Goal: Task Accomplishment & Management: Complete application form

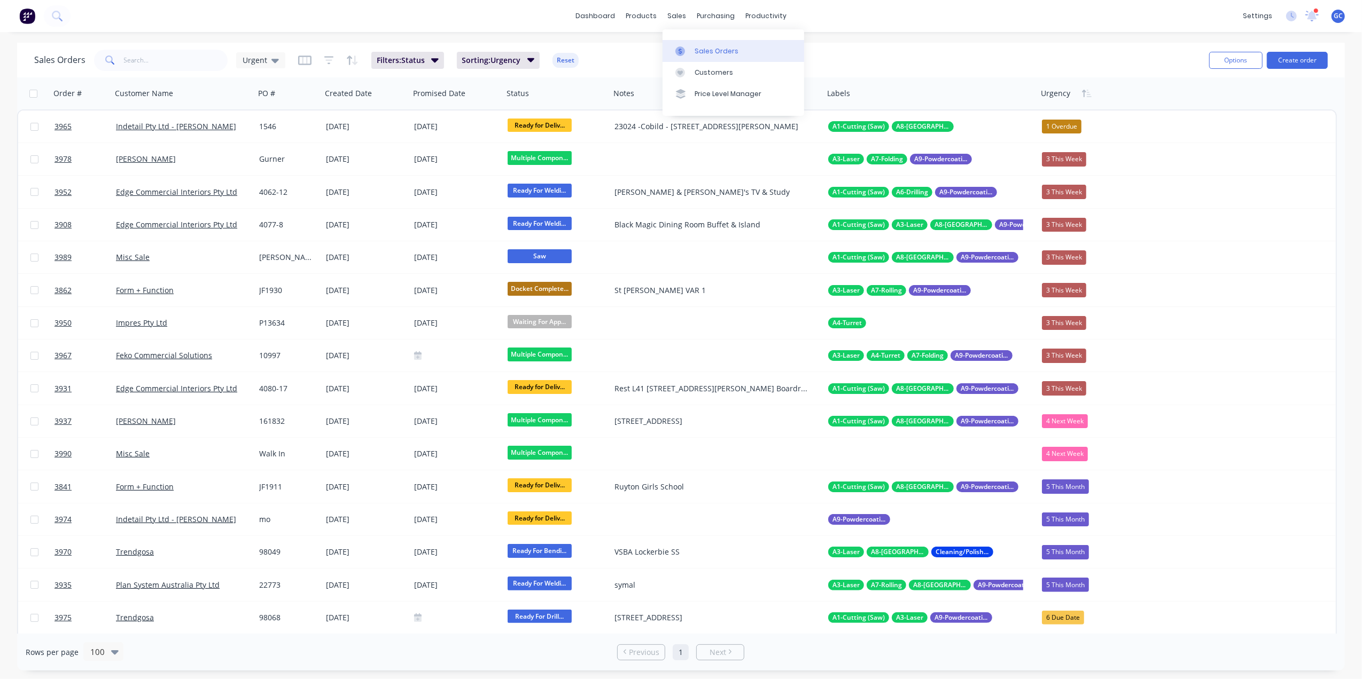
click at [697, 41] on link "Sales Orders" at bounding box center [733, 50] width 142 height 21
click at [199, 64] on input "text" at bounding box center [176, 60] width 104 height 21
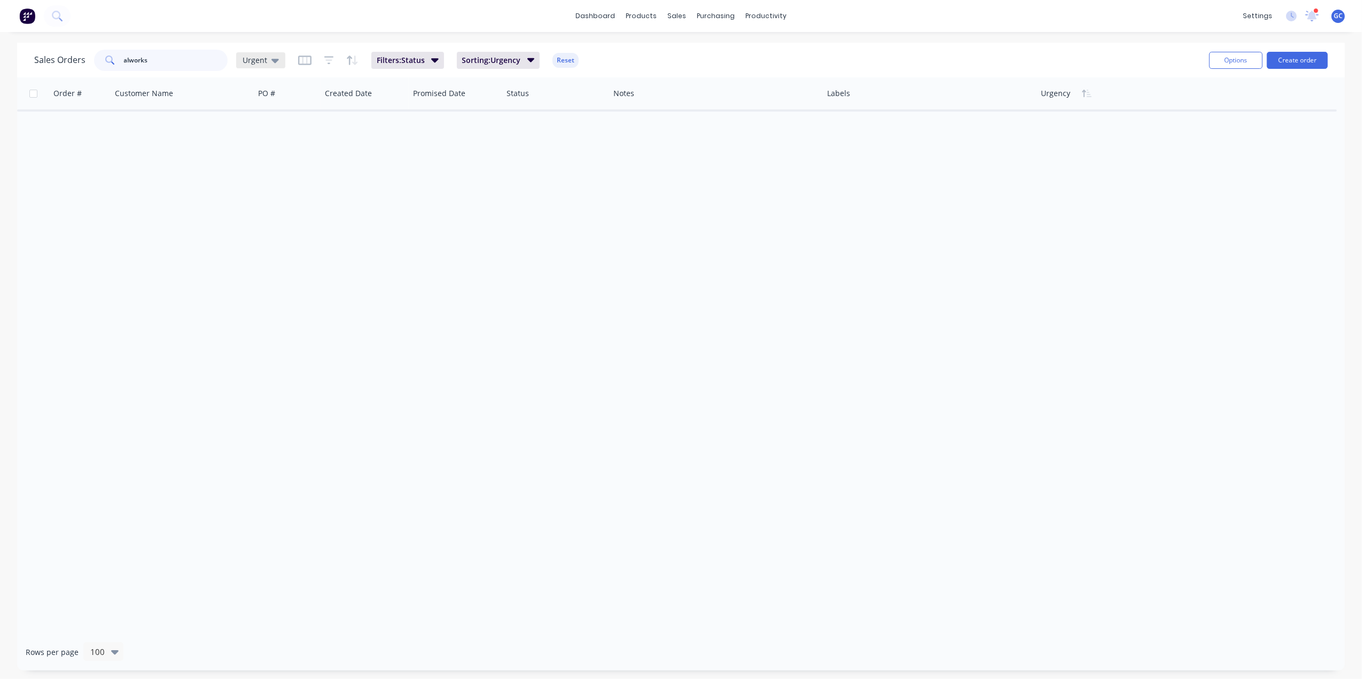
type input "alworks"
click at [261, 58] on span "Urgent" at bounding box center [255, 59] width 25 height 11
click at [255, 279] on button "[PERSON_NAME]" at bounding box center [300, 279] width 122 height 12
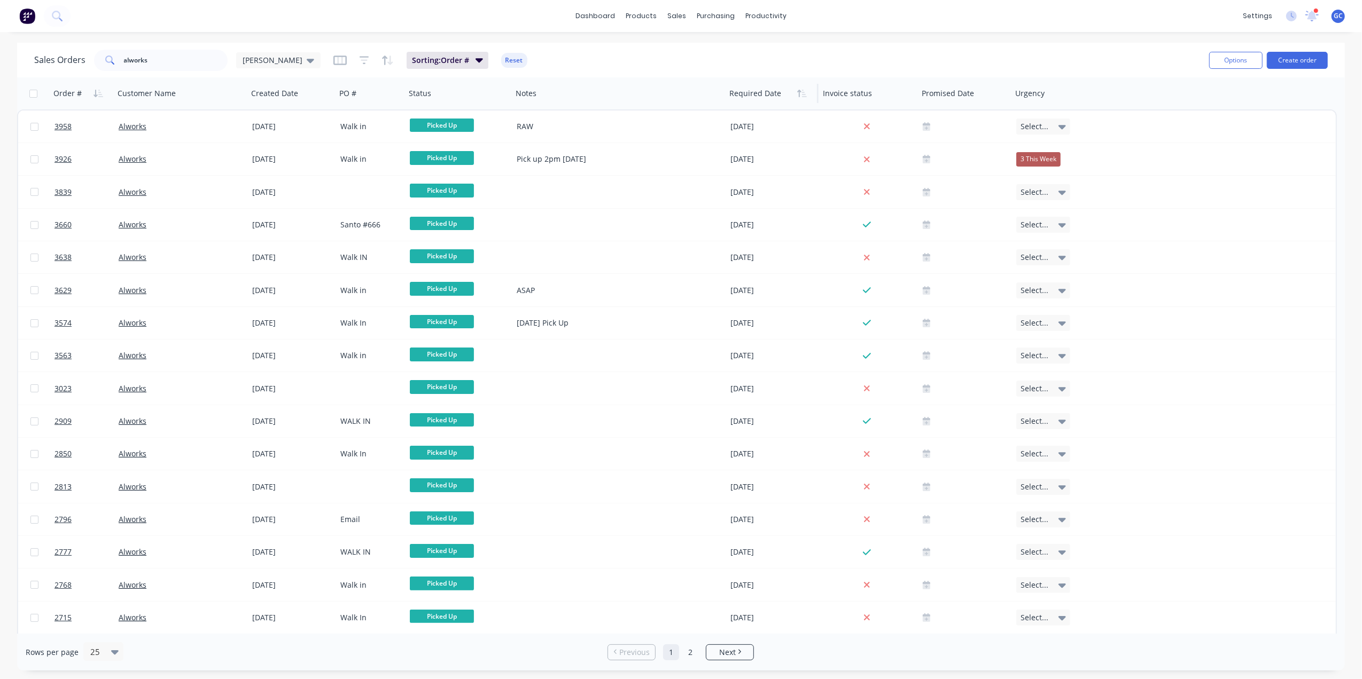
click at [772, 92] on div at bounding box center [769, 93] width 81 height 21
click at [809, 95] on button "button" at bounding box center [802, 93] width 16 height 16
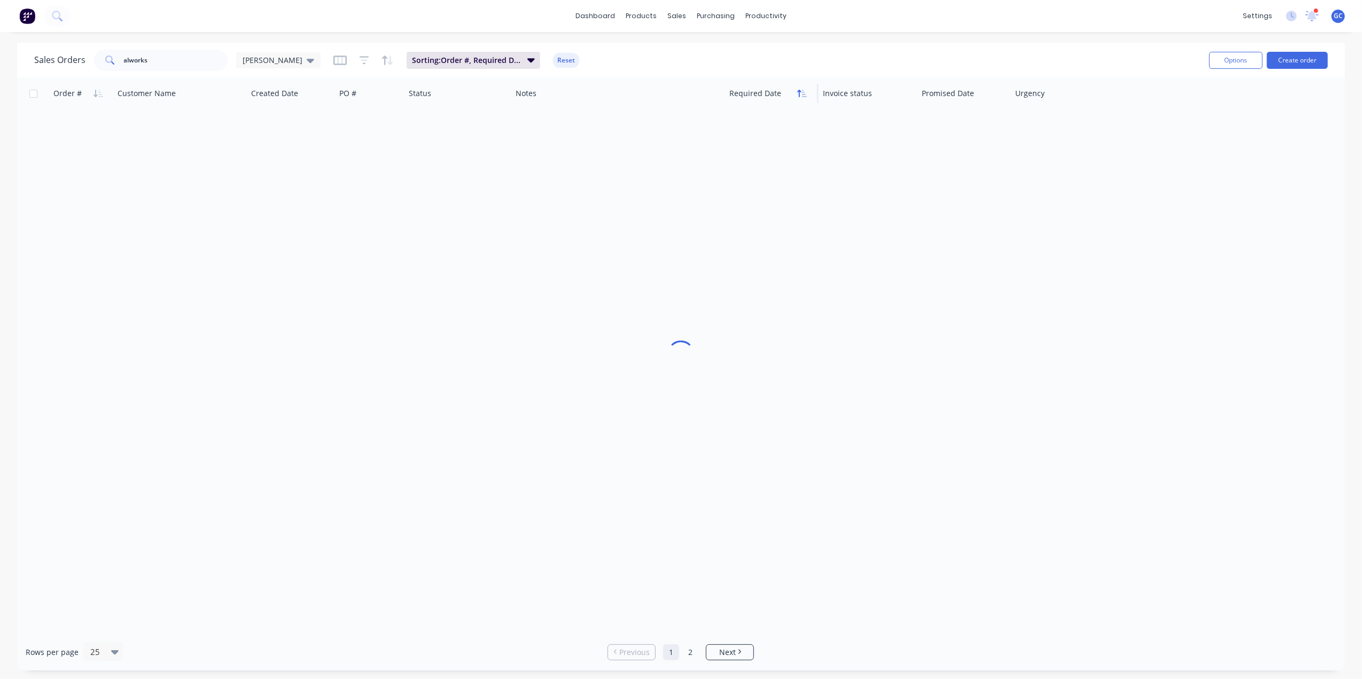
click at [804, 92] on icon "button" at bounding box center [804, 93] width 5 height 7
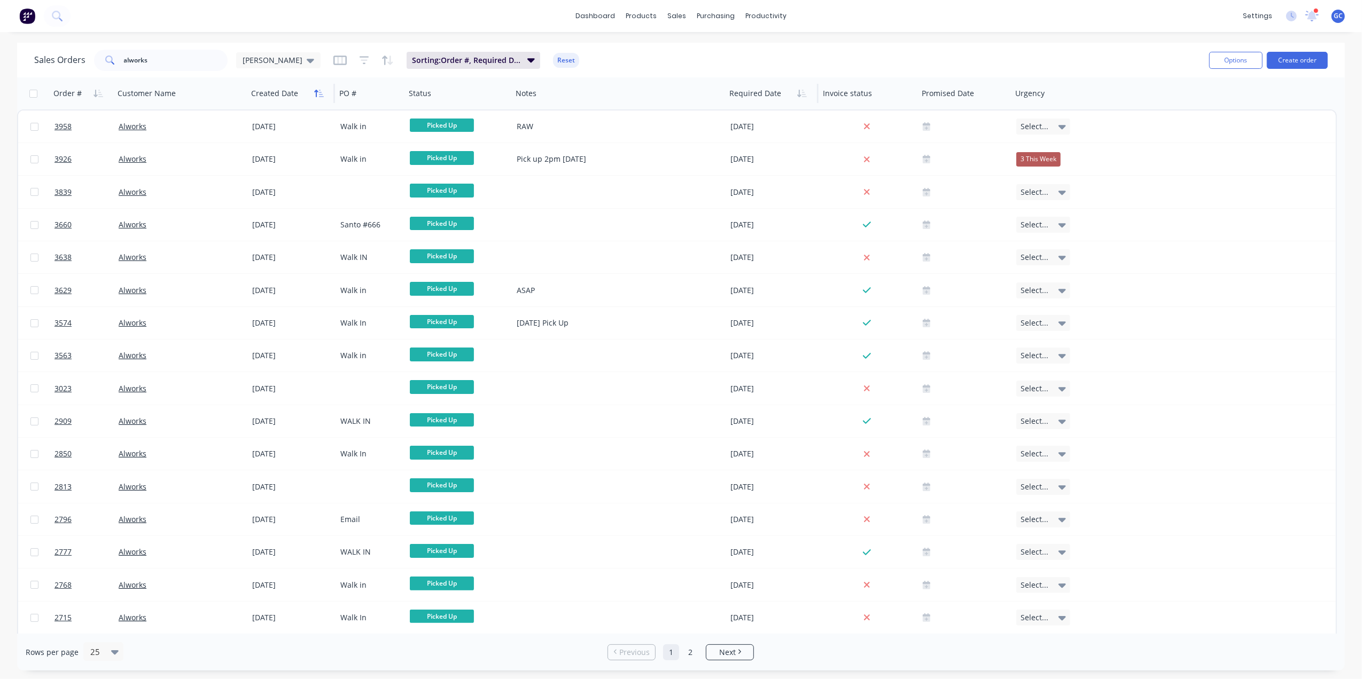
click at [319, 89] on icon "button" at bounding box center [319, 93] width 10 height 9
click at [317, 94] on icon "button" at bounding box center [319, 93] width 10 height 9
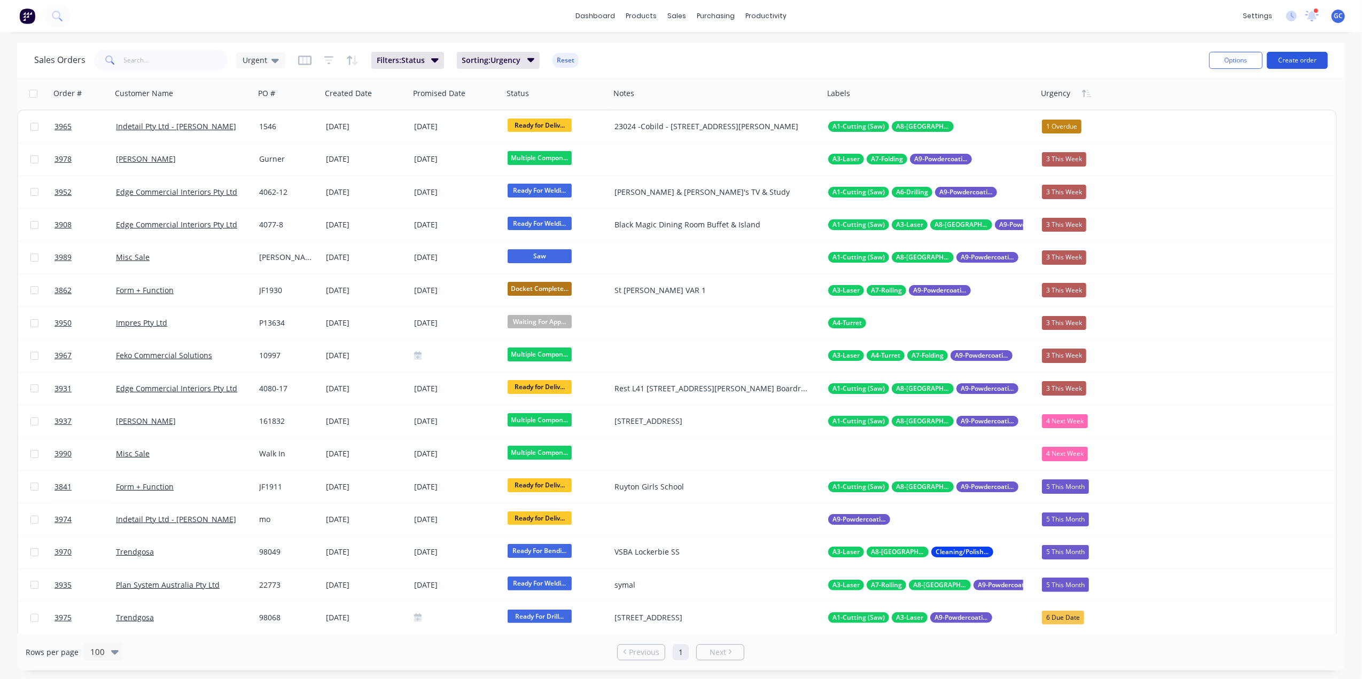
click at [1300, 57] on button "Create order" at bounding box center [1296, 60] width 61 height 17
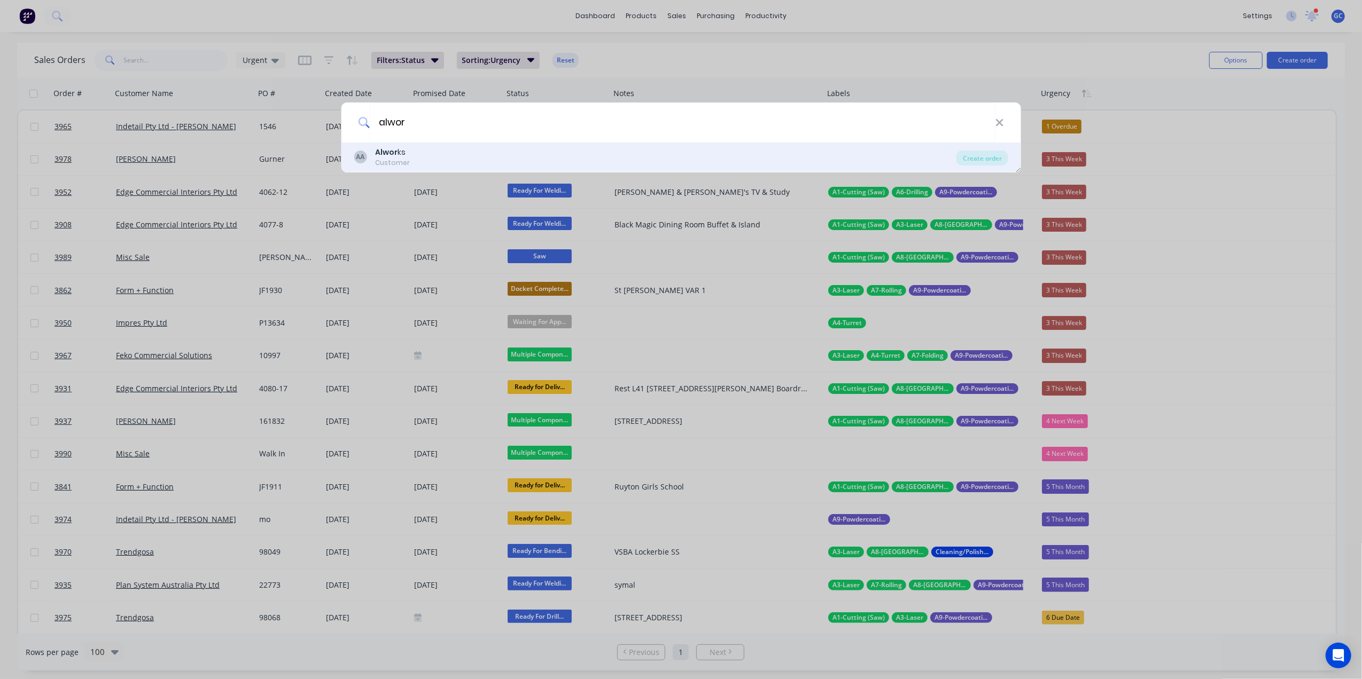
type input "alwor"
click at [398, 154] on div "Alwor ks" at bounding box center [392, 152] width 35 height 11
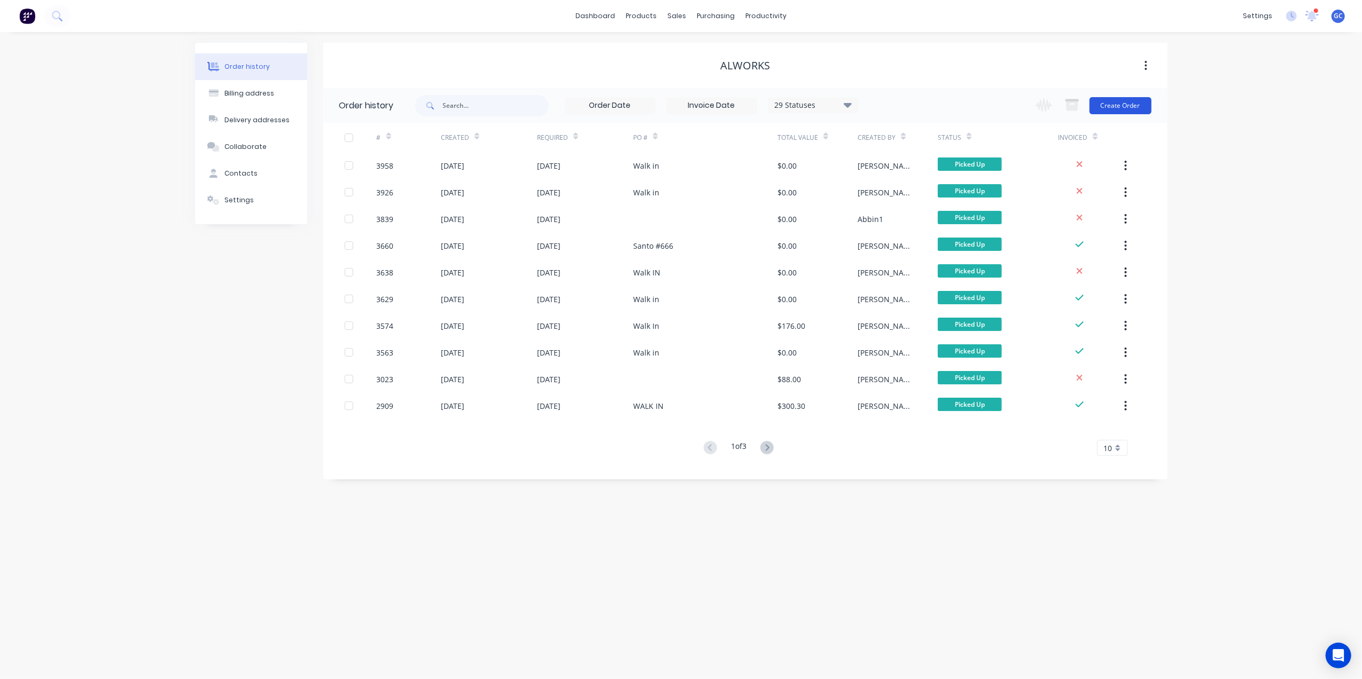
click at [1141, 107] on button "Create Order" at bounding box center [1120, 105] width 62 height 17
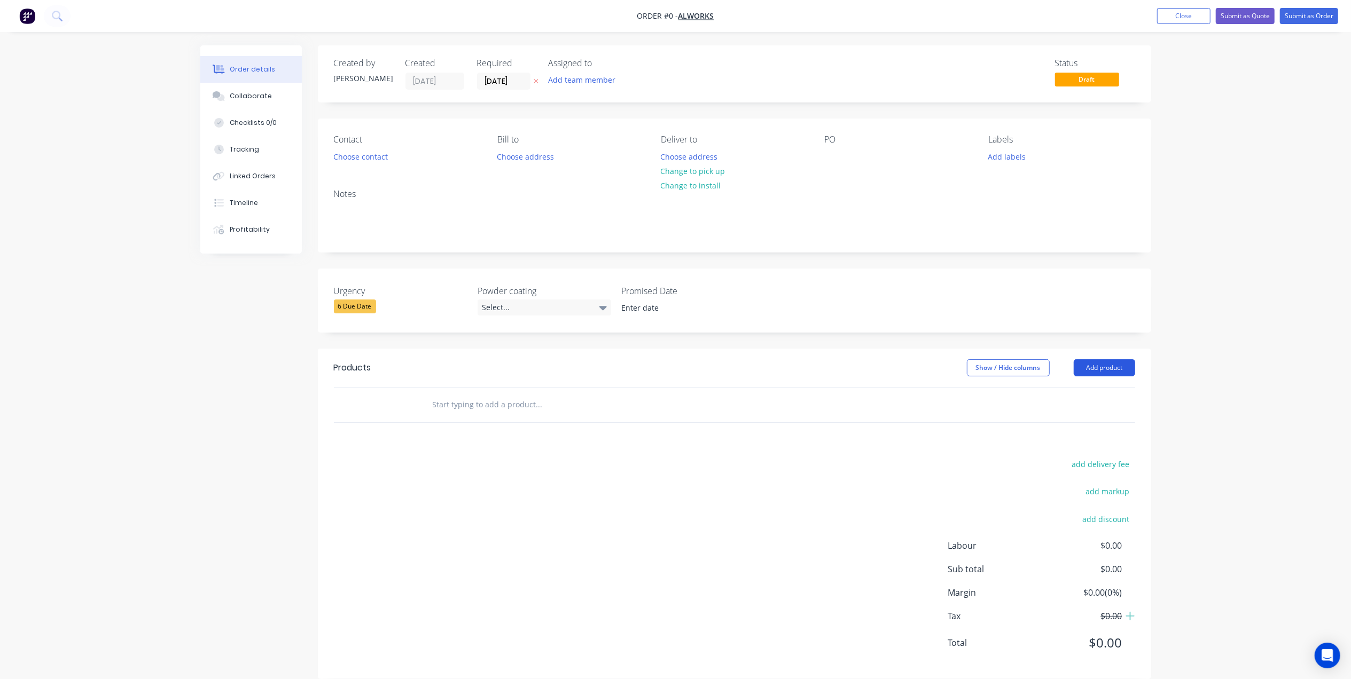
click at [1094, 373] on button "Add product" at bounding box center [1104, 367] width 61 height 17
click at [1076, 424] on div "Basic product" at bounding box center [1084, 416] width 82 height 15
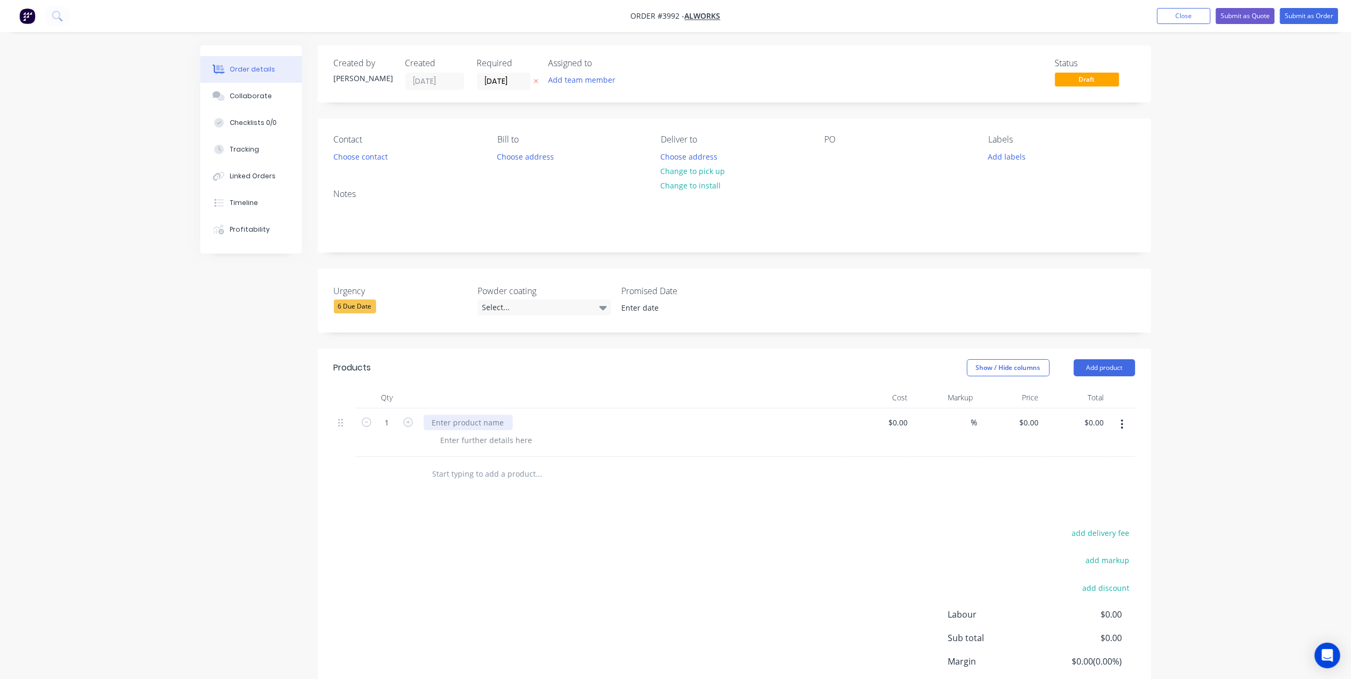
click at [471, 419] on div at bounding box center [468, 422] width 89 height 15
click at [479, 421] on div at bounding box center [468, 422] width 89 height 15
click at [467, 445] on div at bounding box center [486, 440] width 109 height 15
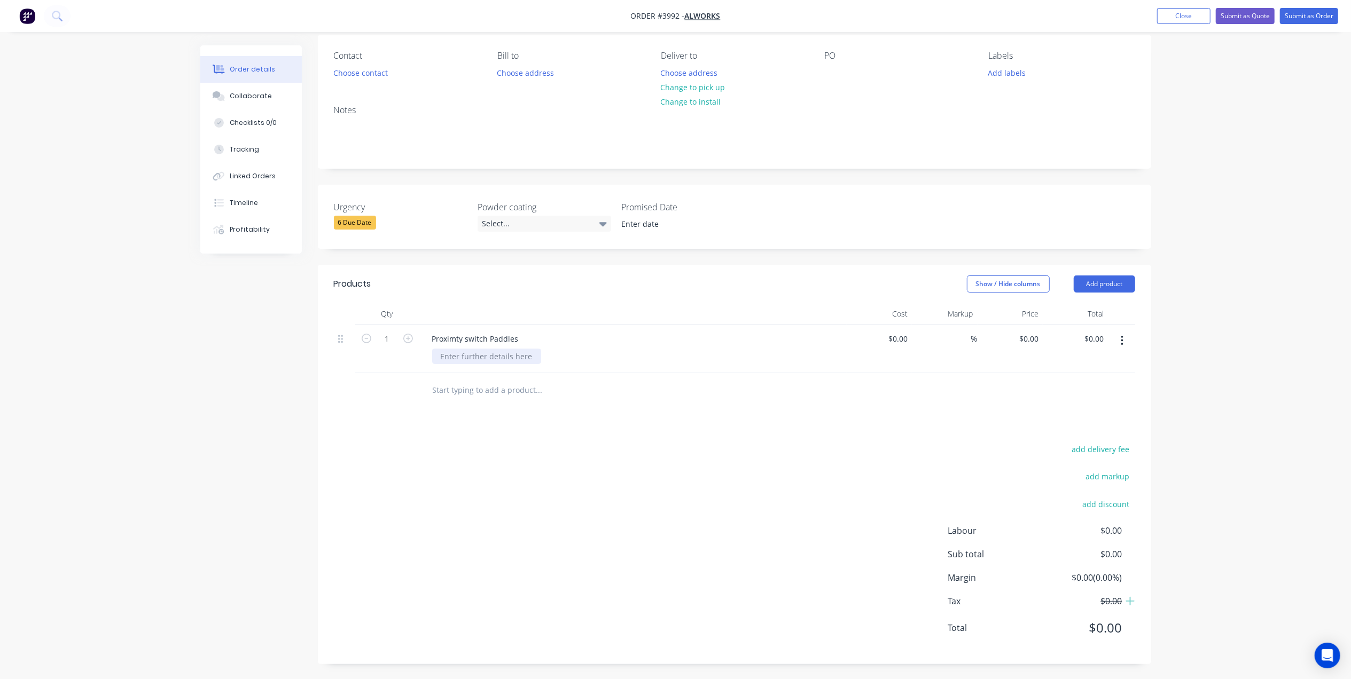
scroll to position [86, 0]
click at [489, 350] on div at bounding box center [486, 355] width 109 height 15
click at [1124, 337] on button "button" at bounding box center [1121, 339] width 25 height 19
click at [1106, 390] on div "Duplicate" at bounding box center [1084, 388] width 82 height 15
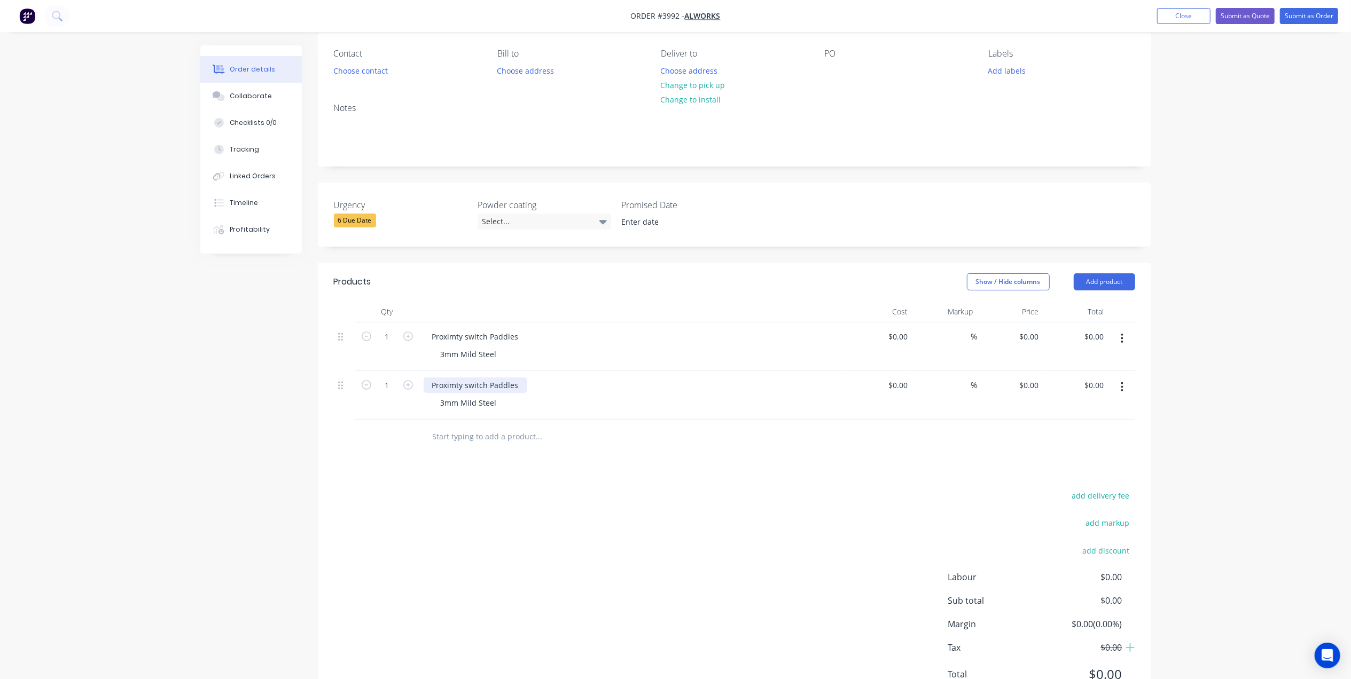
click at [520, 385] on div "Proximty switch Paddles" at bounding box center [476, 385] width 104 height 15
click at [583, 454] on div at bounding box center [611, 437] width 385 height 35
click at [389, 390] on input "1" at bounding box center [387, 386] width 28 height 16
type input "8"
click at [391, 331] on input "1" at bounding box center [387, 337] width 28 height 16
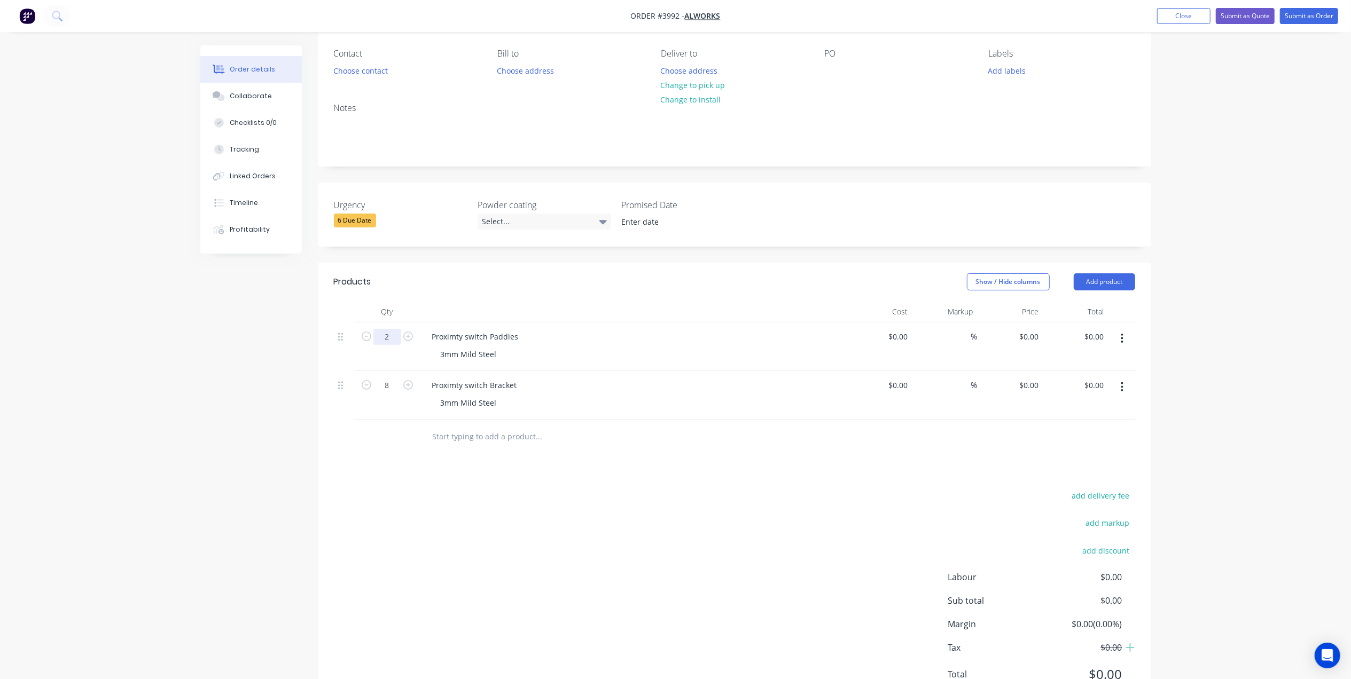
type input "2"
click at [740, 536] on div "add delivery fee add markup add discount Labour $0.00 Sub total $0.00 Margin $0…" at bounding box center [734, 592] width 801 height 206
click at [741, 535] on div "add delivery fee add markup add discount Labour $0.00 Sub total $0.00 Margin $0…" at bounding box center [734, 592] width 801 height 206
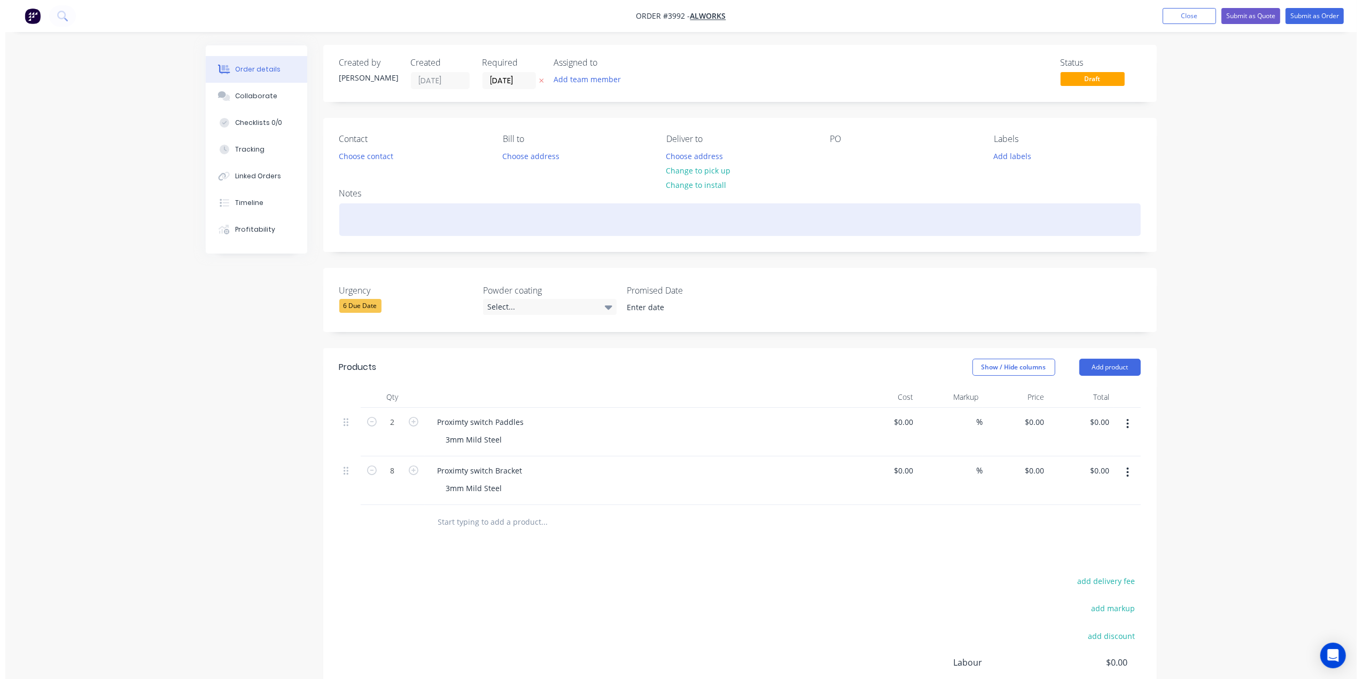
scroll to position [0, 0]
click at [407, 215] on div at bounding box center [734, 220] width 801 height 33
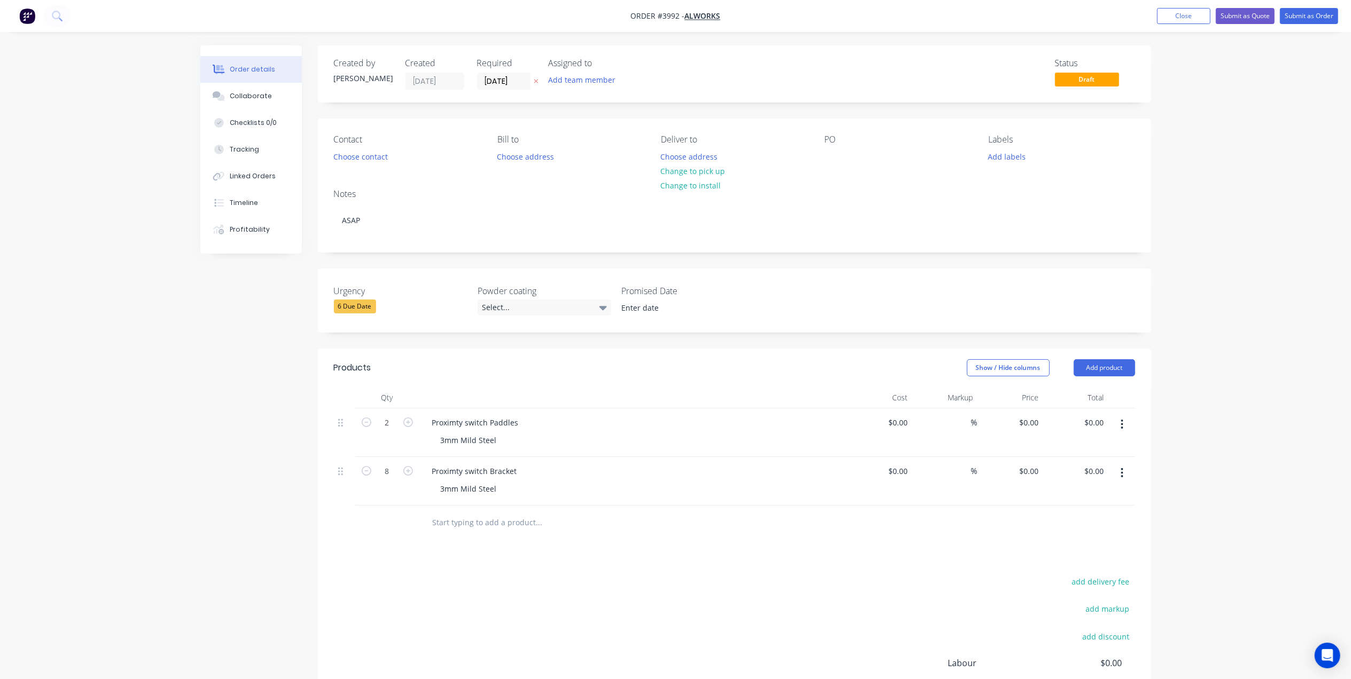
click at [653, 302] on input at bounding box center [680, 308] width 133 height 16
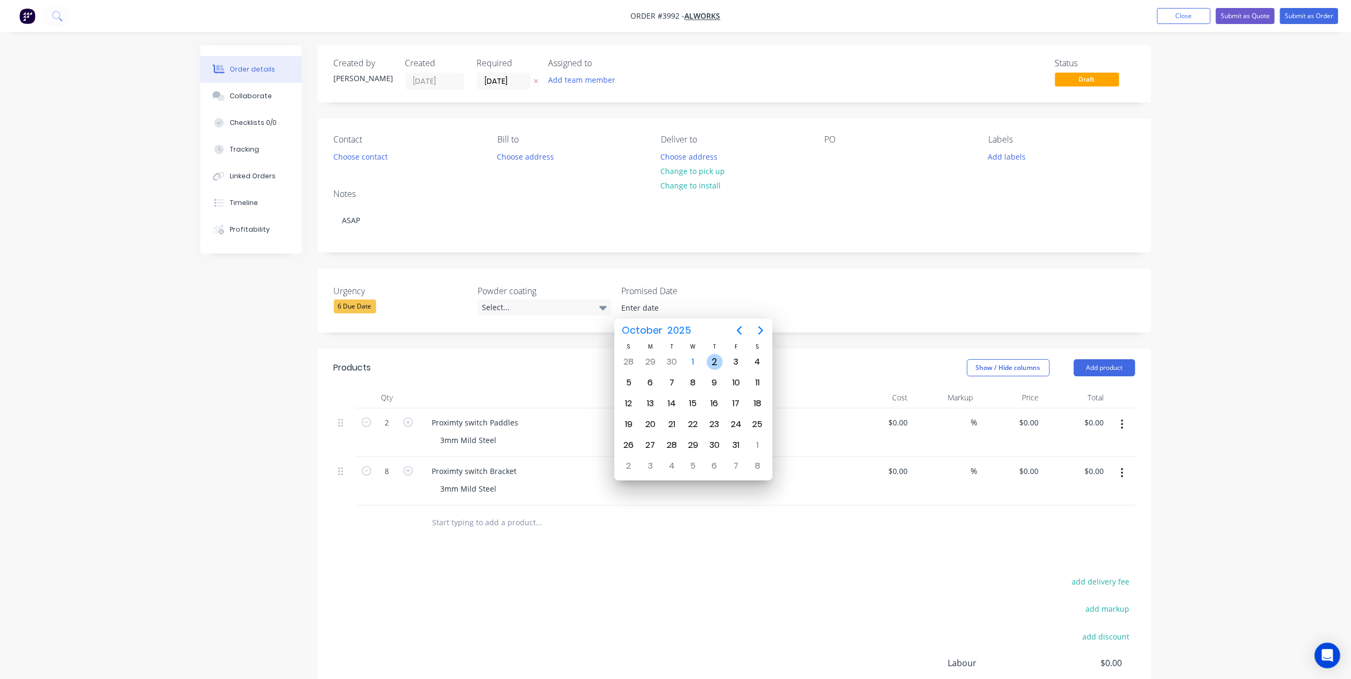
click at [716, 360] on div "2" at bounding box center [715, 362] width 16 height 16
type input "02 October 2025"
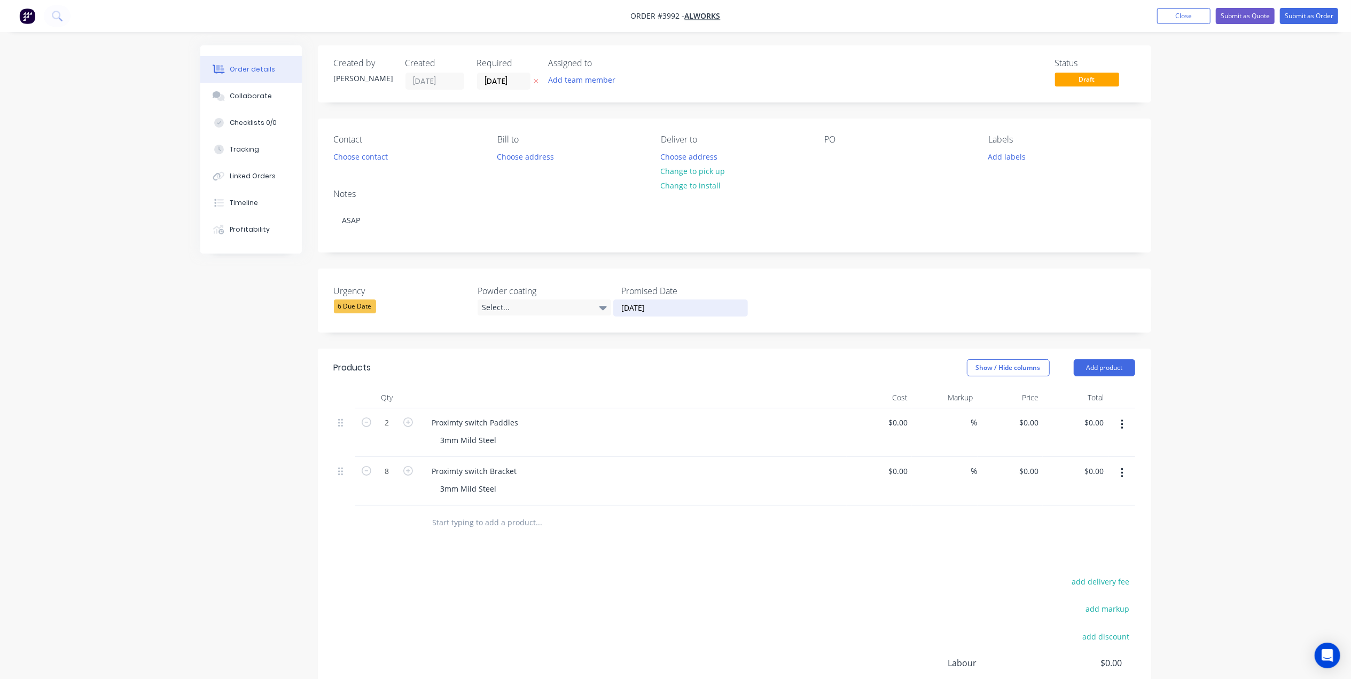
click at [577, 328] on div "Urgency 6 Due Date Powder coating Select... Promised Date 02 October 2025" at bounding box center [734, 301] width 833 height 64
click at [558, 300] on div "Select..." at bounding box center [545, 308] width 134 height 16
click at [539, 306] on div "Select..." at bounding box center [545, 308] width 134 height 16
click at [349, 311] on div "6 Due Date" at bounding box center [355, 307] width 42 height 14
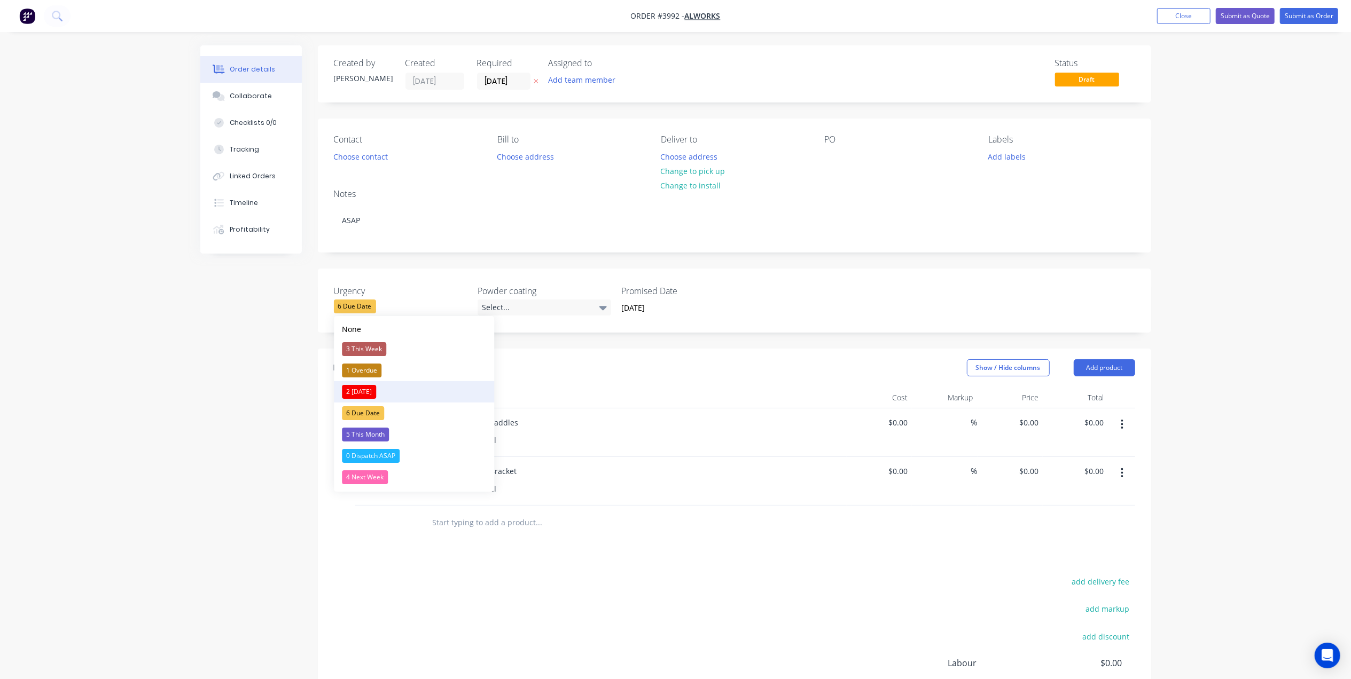
click at [367, 394] on div "2 Today" at bounding box center [359, 392] width 34 height 14
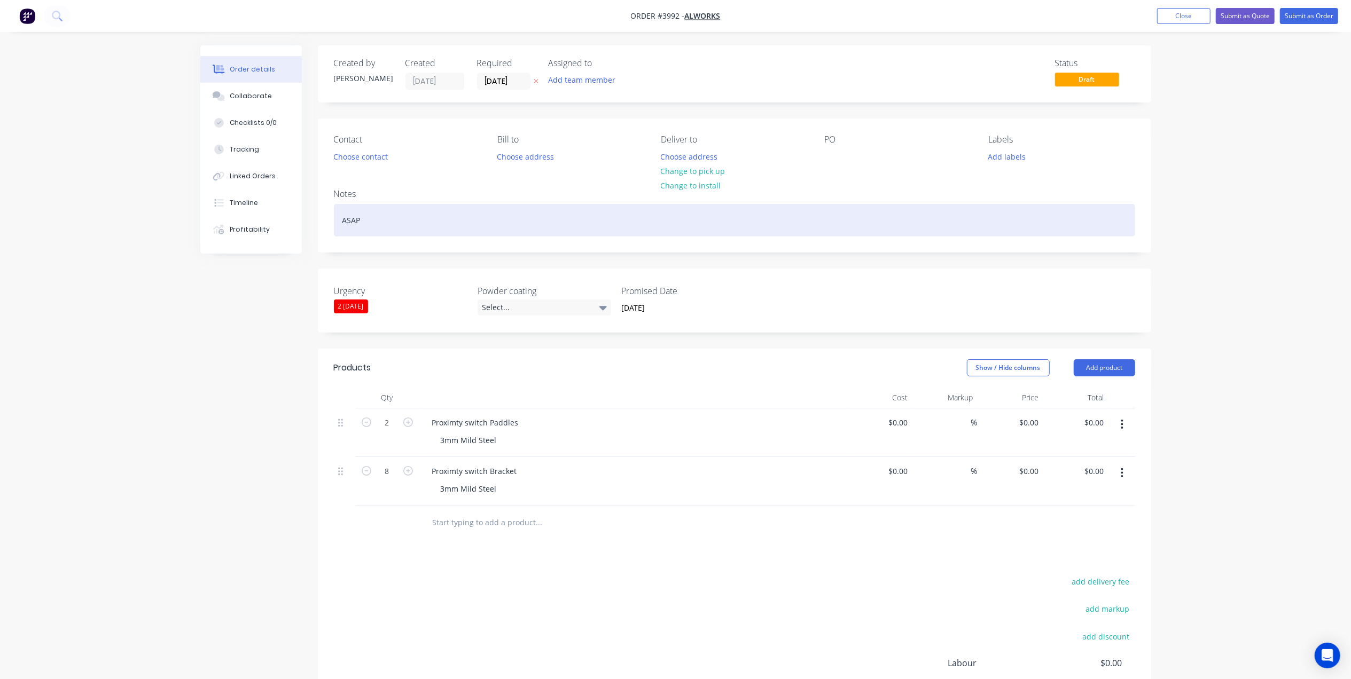
click at [816, 236] on div "ASAP" at bounding box center [734, 220] width 801 height 33
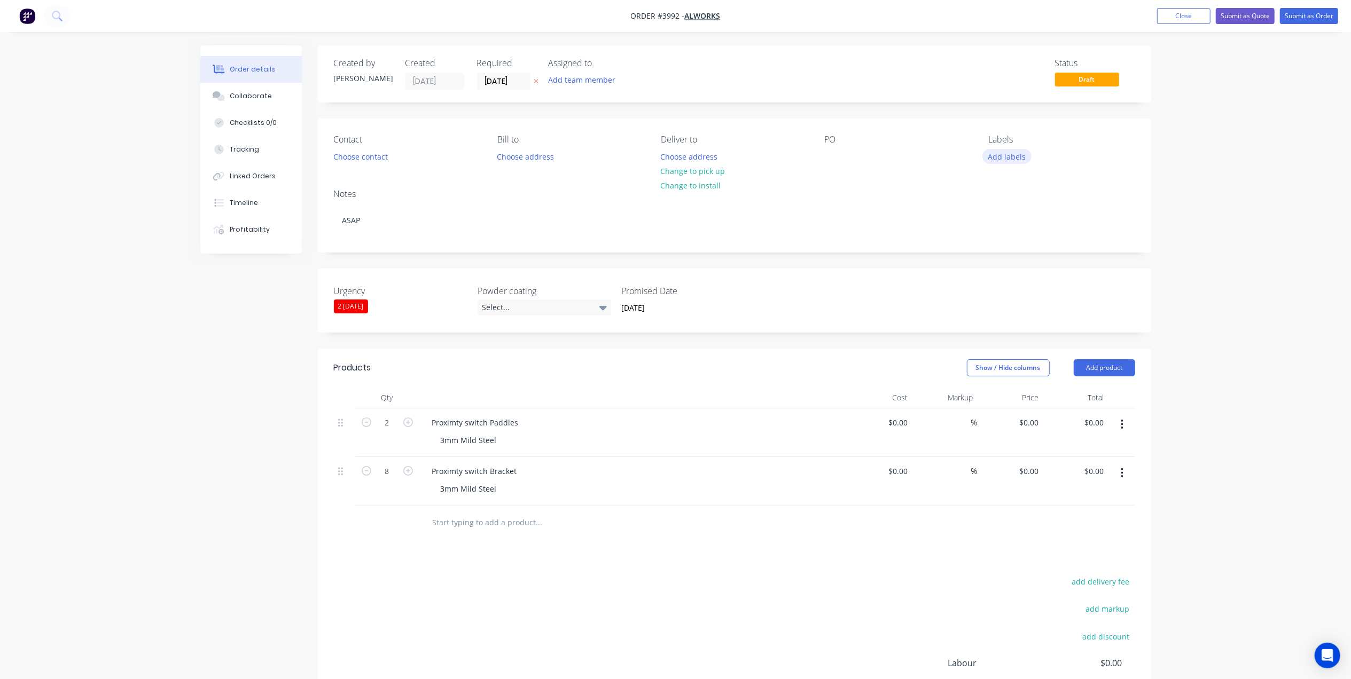
click at [1023, 155] on button "Add labels" at bounding box center [1006, 156] width 49 height 14
click at [1044, 322] on div "A3-Laser" at bounding box center [1036, 316] width 36 height 12
click at [873, 186] on div "Notes ASAP" at bounding box center [734, 217] width 833 height 72
click at [848, 157] on div "PO" at bounding box center [898, 150] width 146 height 30
click at [826, 154] on div at bounding box center [833, 156] width 17 height 15
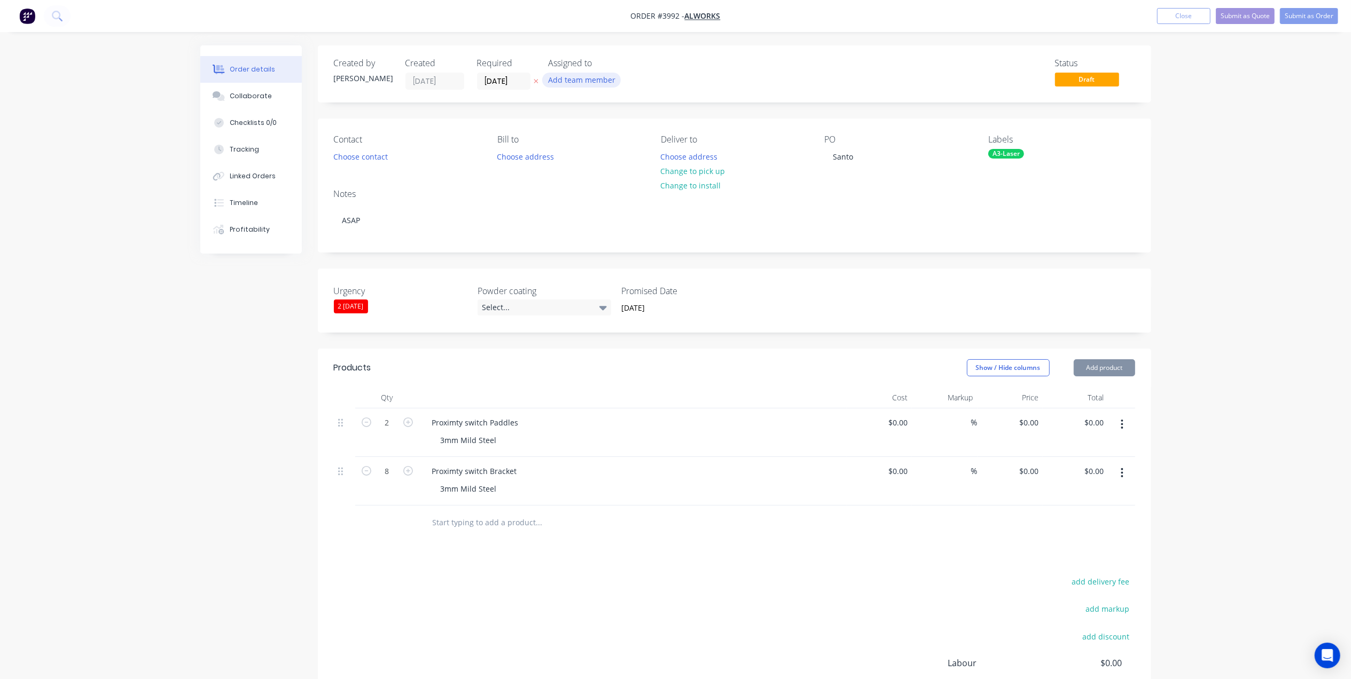
click at [585, 78] on button "Add team member" at bounding box center [581, 80] width 79 height 14
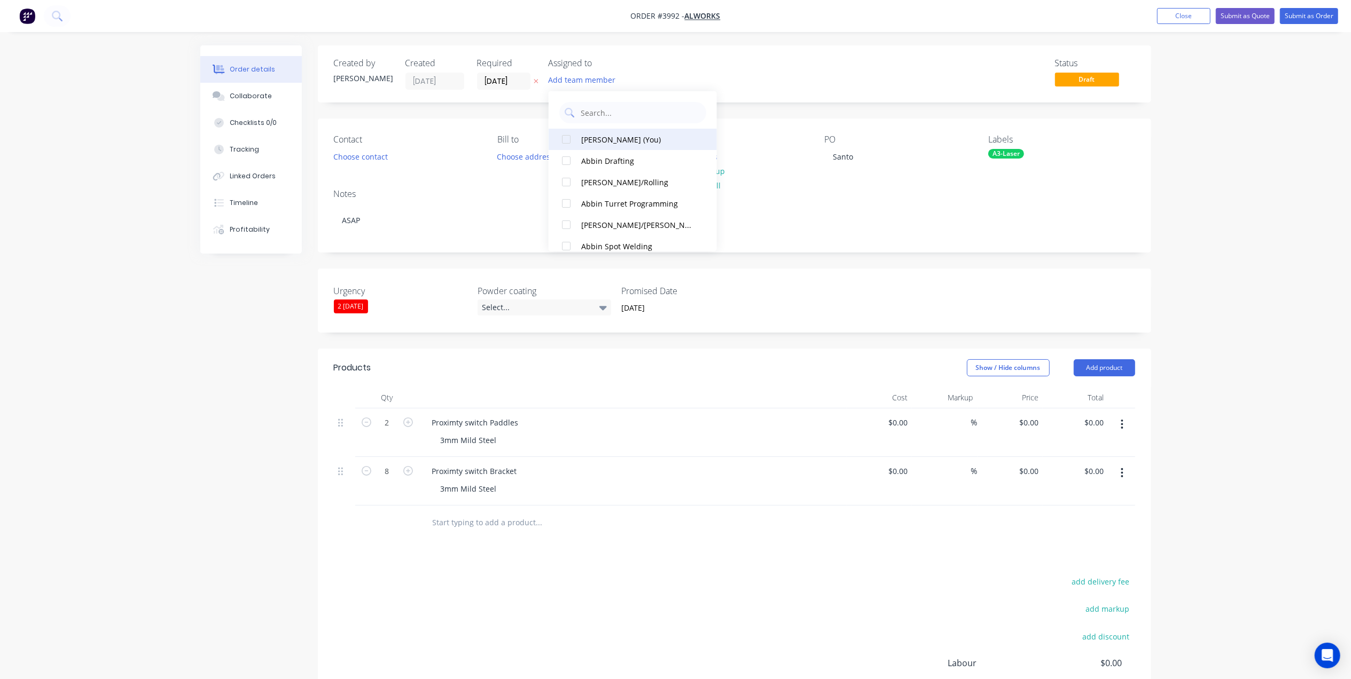
click at [593, 141] on div "Gino C (You)" at bounding box center [637, 139] width 113 height 11
click at [481, 81] on input "01/10/25" at bounding box center [504, 81] width 52 height 16
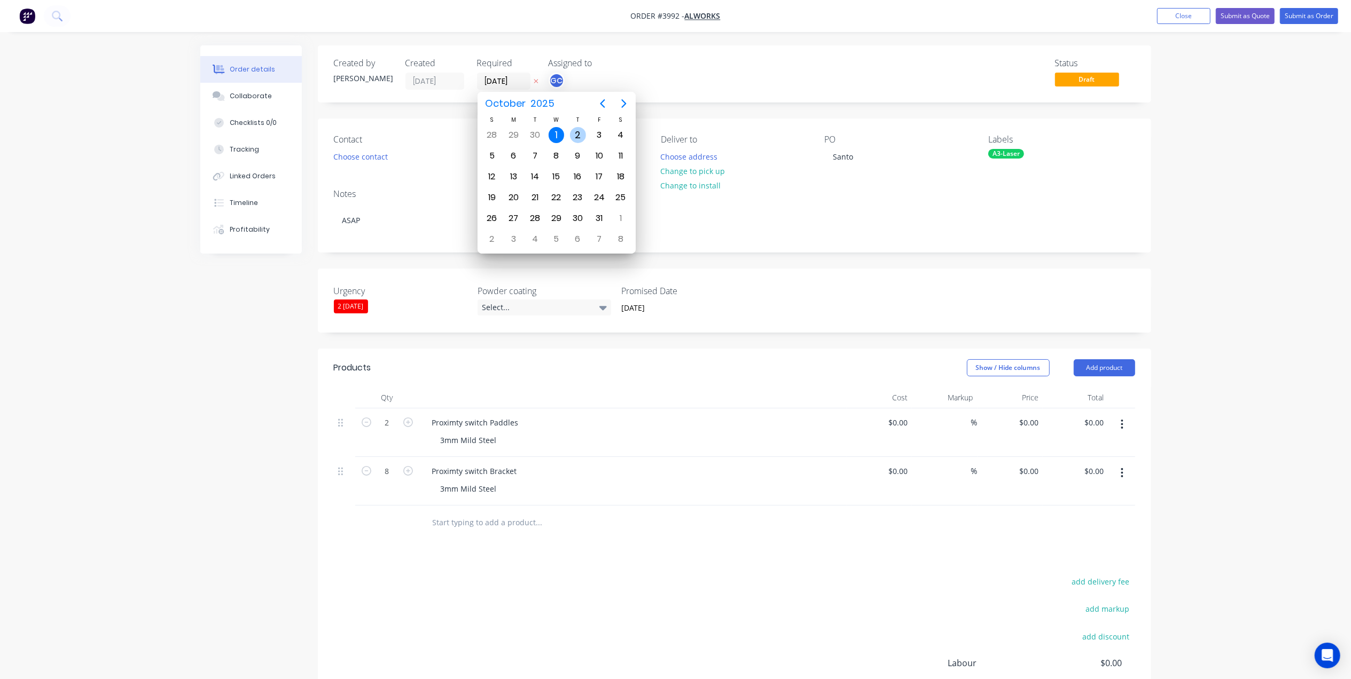
click at [584, 137] on div "2" at bounding box center [578, 135] width 16 height 16
type input "02/10/25"
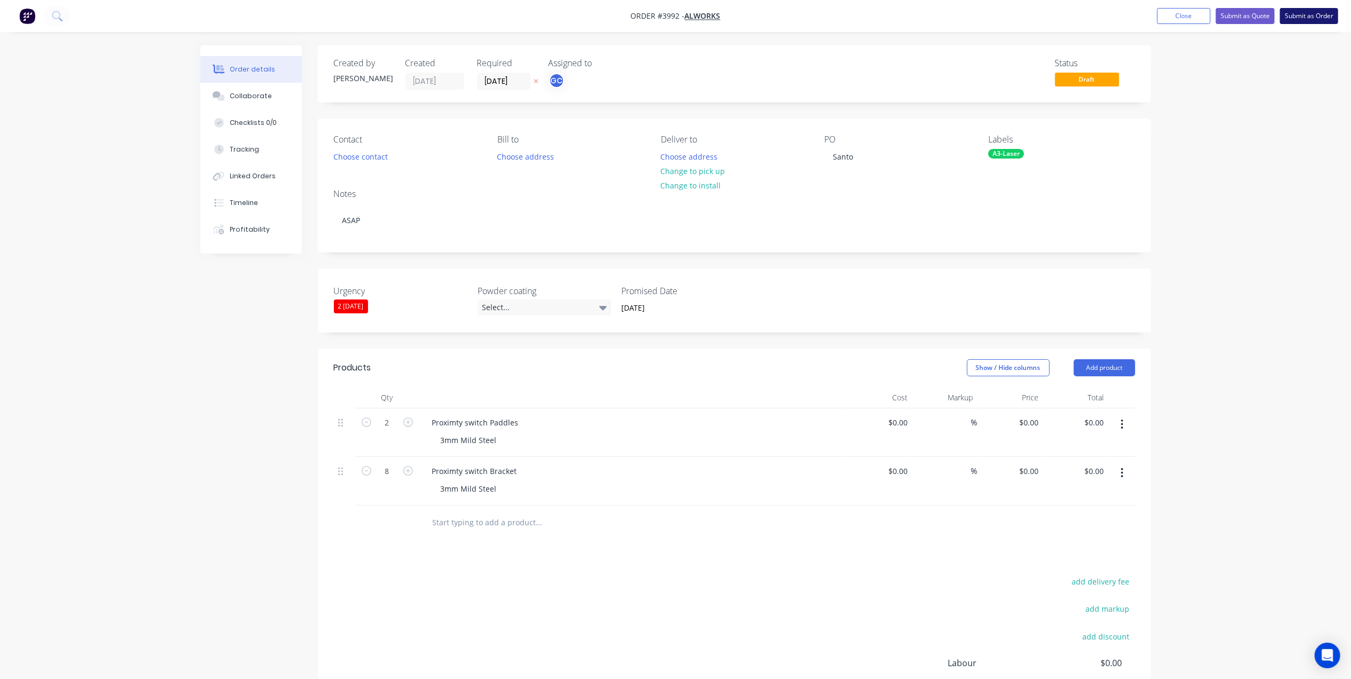
click at [1308, 17] on button "Submit as Order" at bounding box center [1309, 16] width 58 height 16
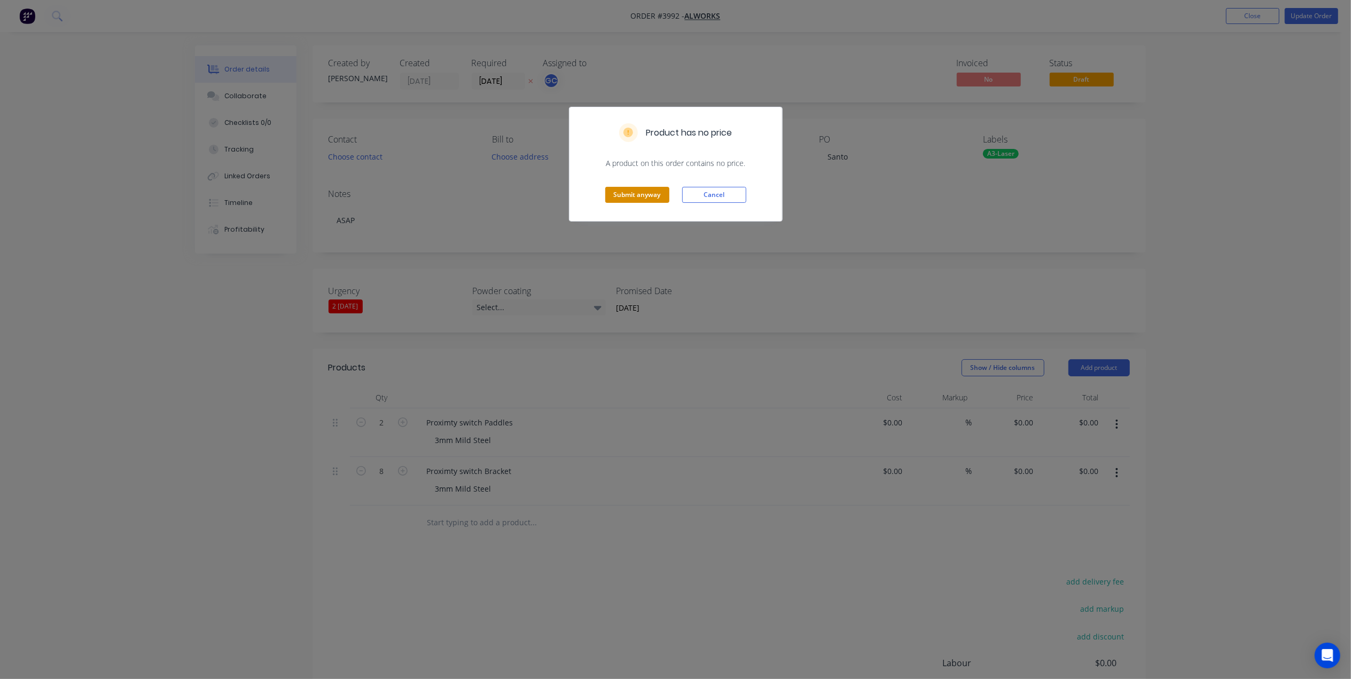
click at [636, 192] on button "Submit anyway" at bounding box center [637, 195] width 64 height 16
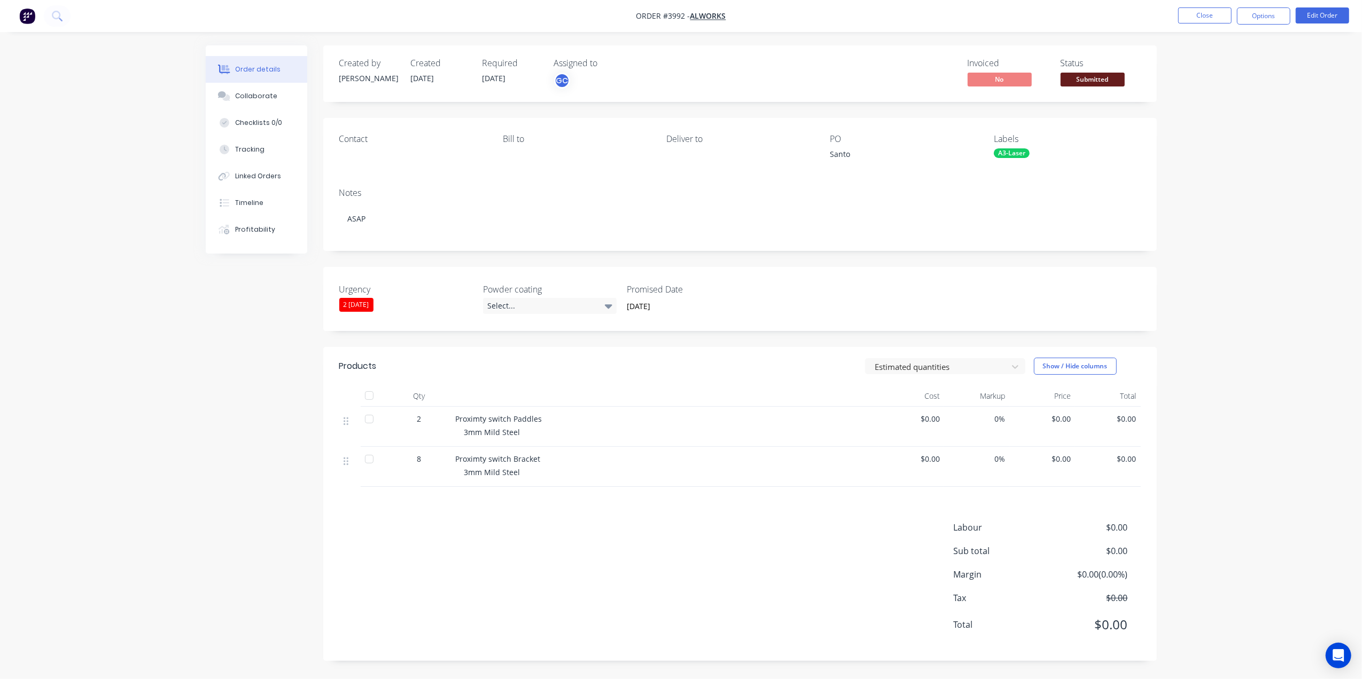
click at [1094, 71] on span at bounding box center [1092, 70] width 7 height 3
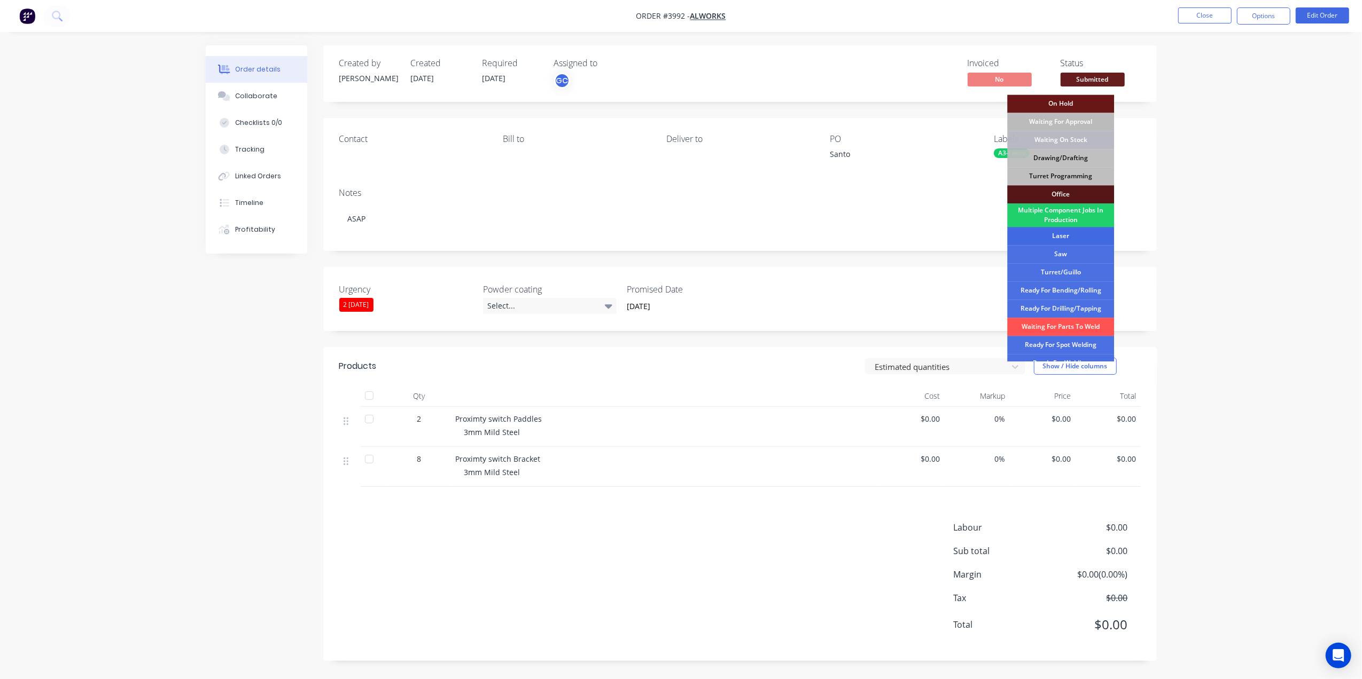
click at [1065, 234] on div "Laser" at bounding box center [1060, 236] width 107 height 18
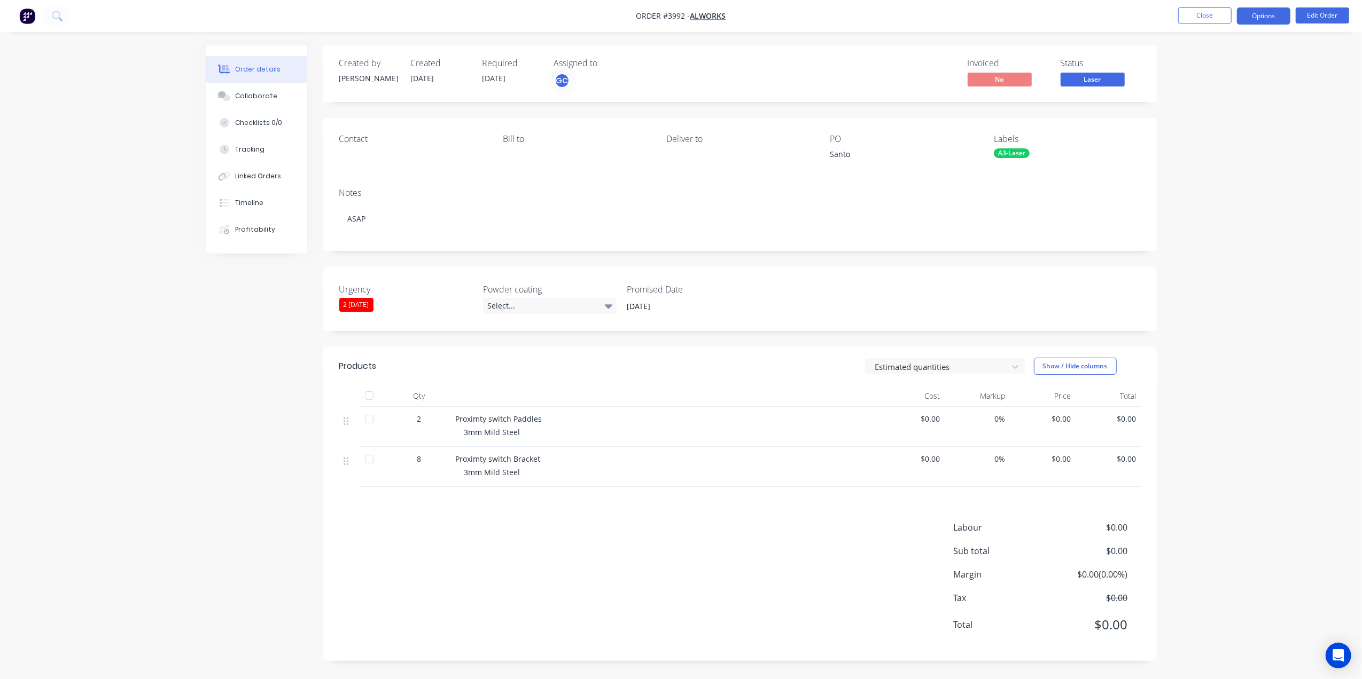
click at [1263, 9] on button "Options" at bounding box center [1263, 15] width 53 height 17
click at [1210, 127] on div "Work Order" at bounding box center [1231, 128] width 98 height 15
click at [1221, 105] on div "Without pricing" at bounding box center [1231, 107] width 98 height 15
click at [1198, 15] on button "Close" at bounding box center [1204, 15] width 53 height 16
